Goal: Check status: Check status

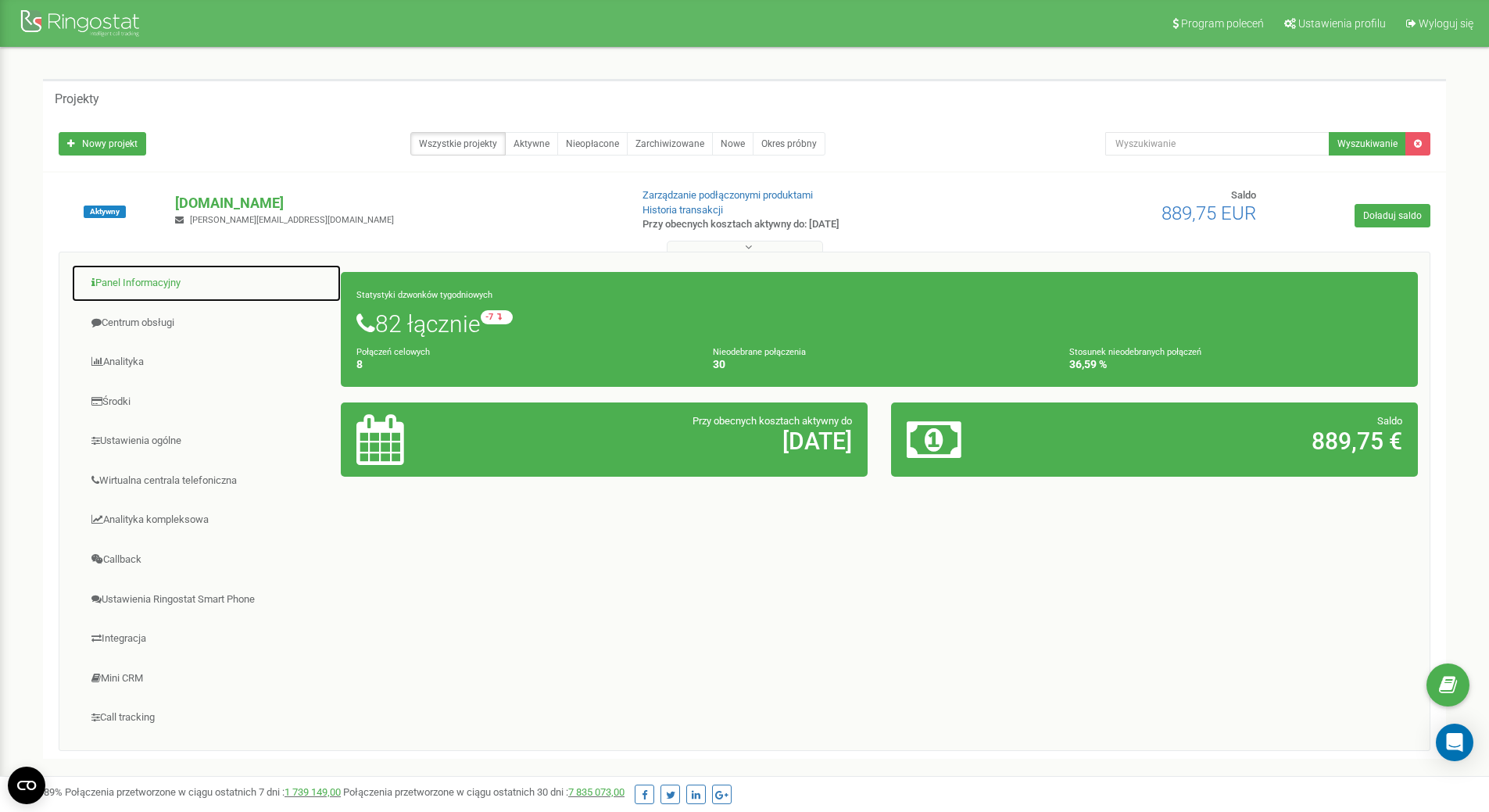
click at [130, 282] on link "Panel Informacyjny" at bounding box center [206, 283] width 270 height 39
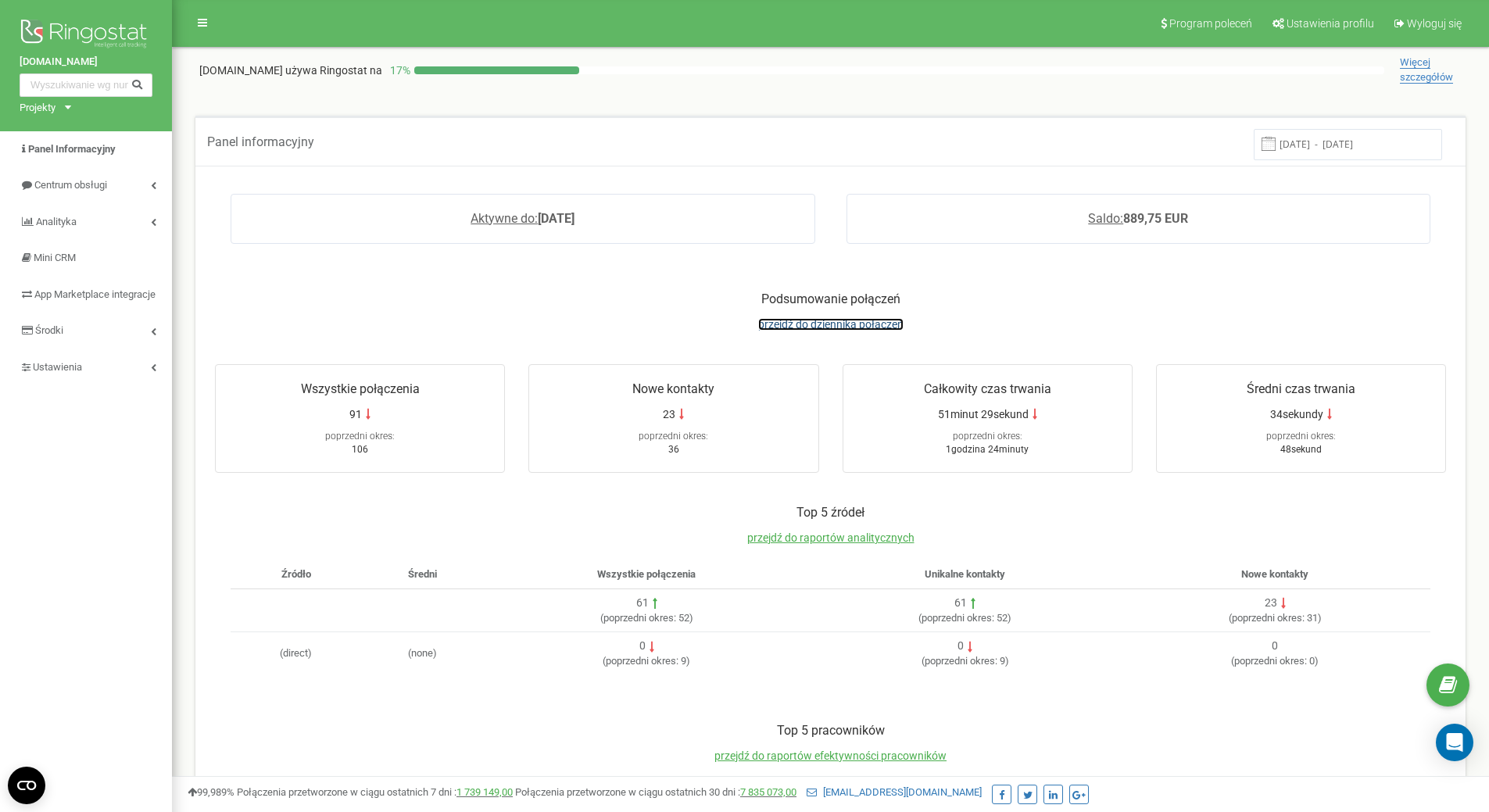
click at [818, 318] on span "przejdź do dziennika połączeń" at bounding box center [831, 324] width 146 height 13
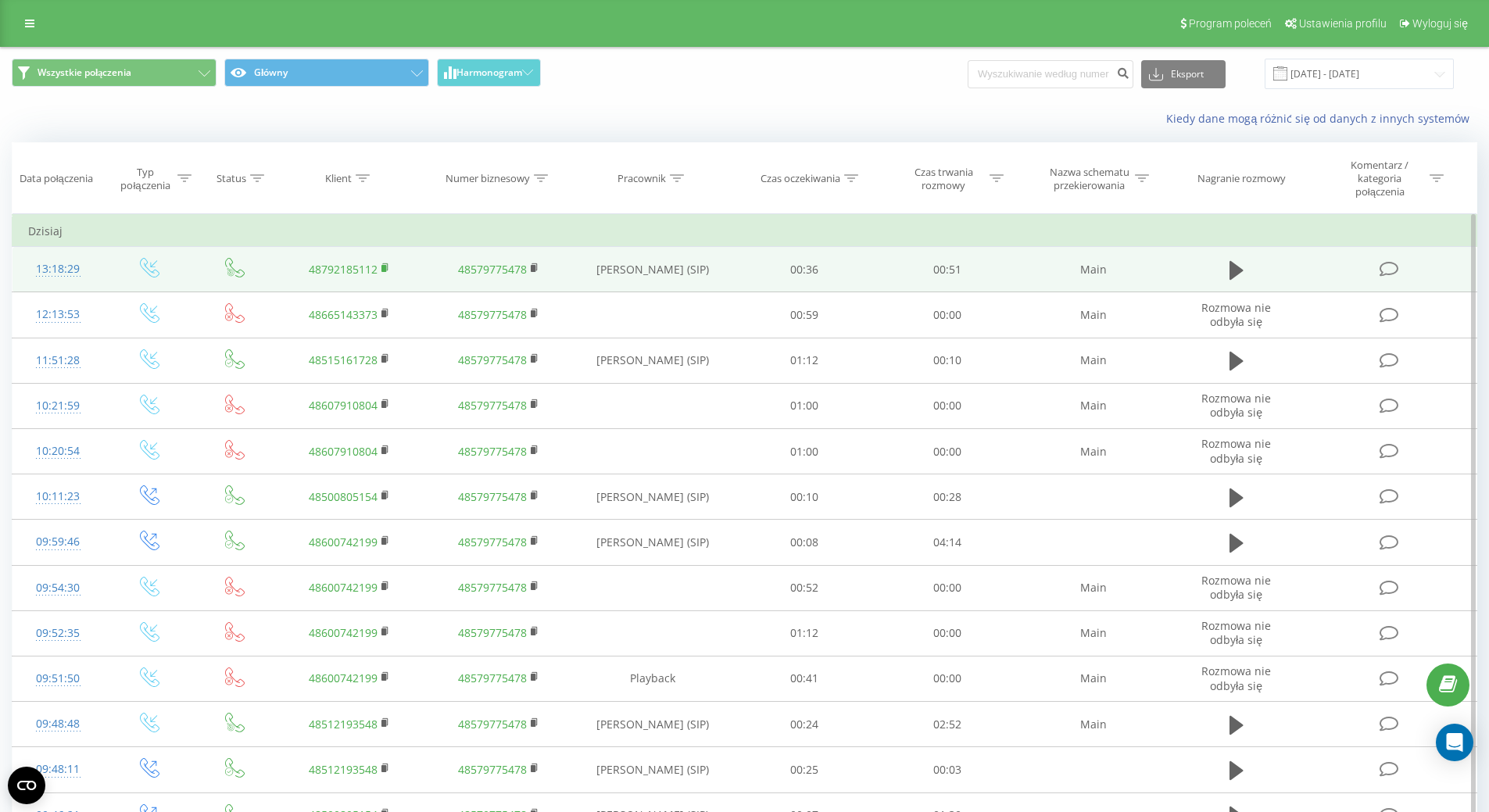
click at [384, 273] on icon at bounding box center [385, 269] width 9 height 11
click at [1236, 267] on icon at bounding box center [1236, 270] width 14 height 18
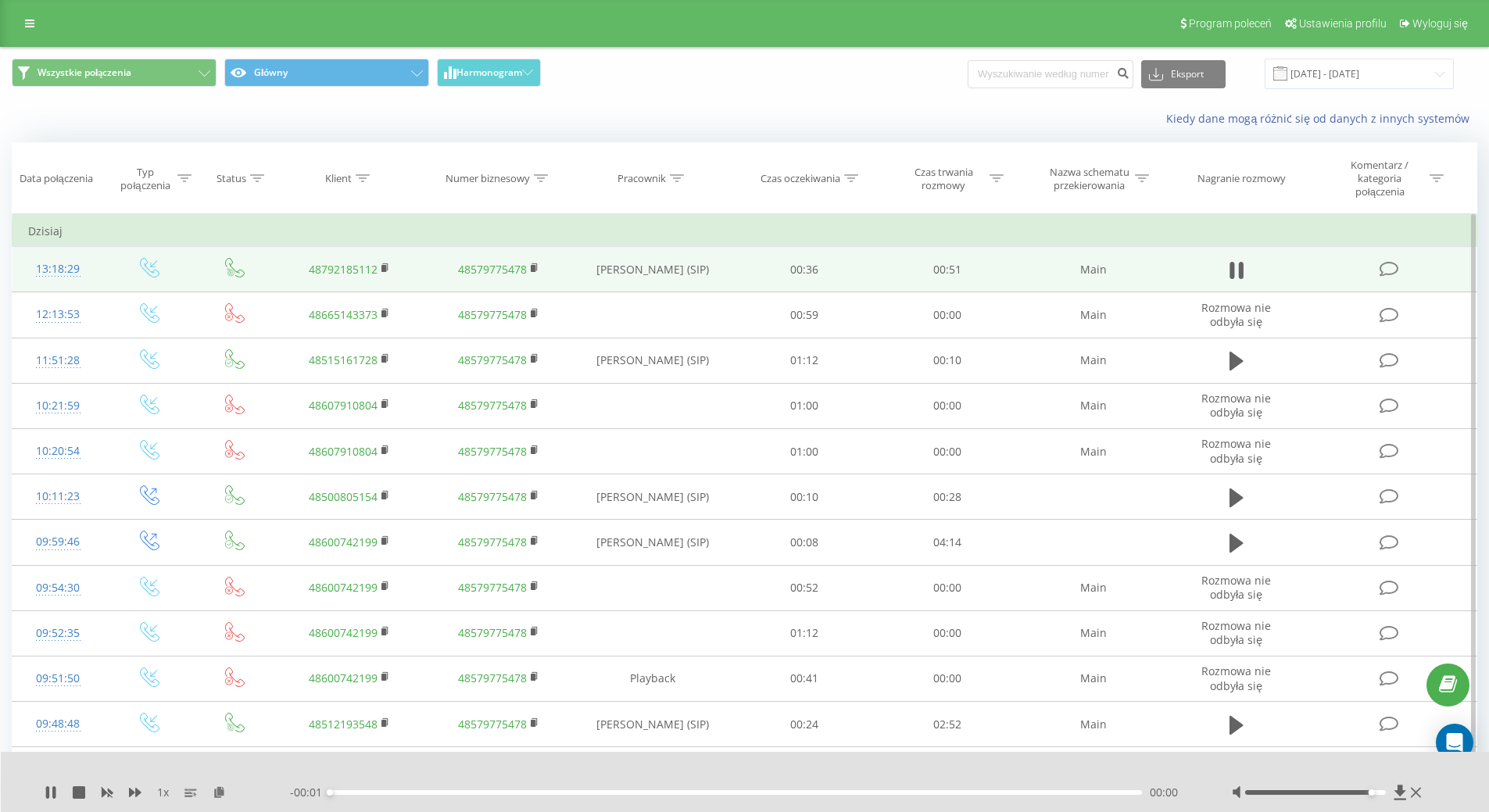
drag, startPoint x: 1317, startPoint y: 789, endPoint x: 1474, endPoint y: 789, distance: 157.0
click at [1469, 789] on div "1 x - 00:01 00:00 00:00" at bounding box center [745, 781] width 1489 height 60
